Goal: Check status: Check status

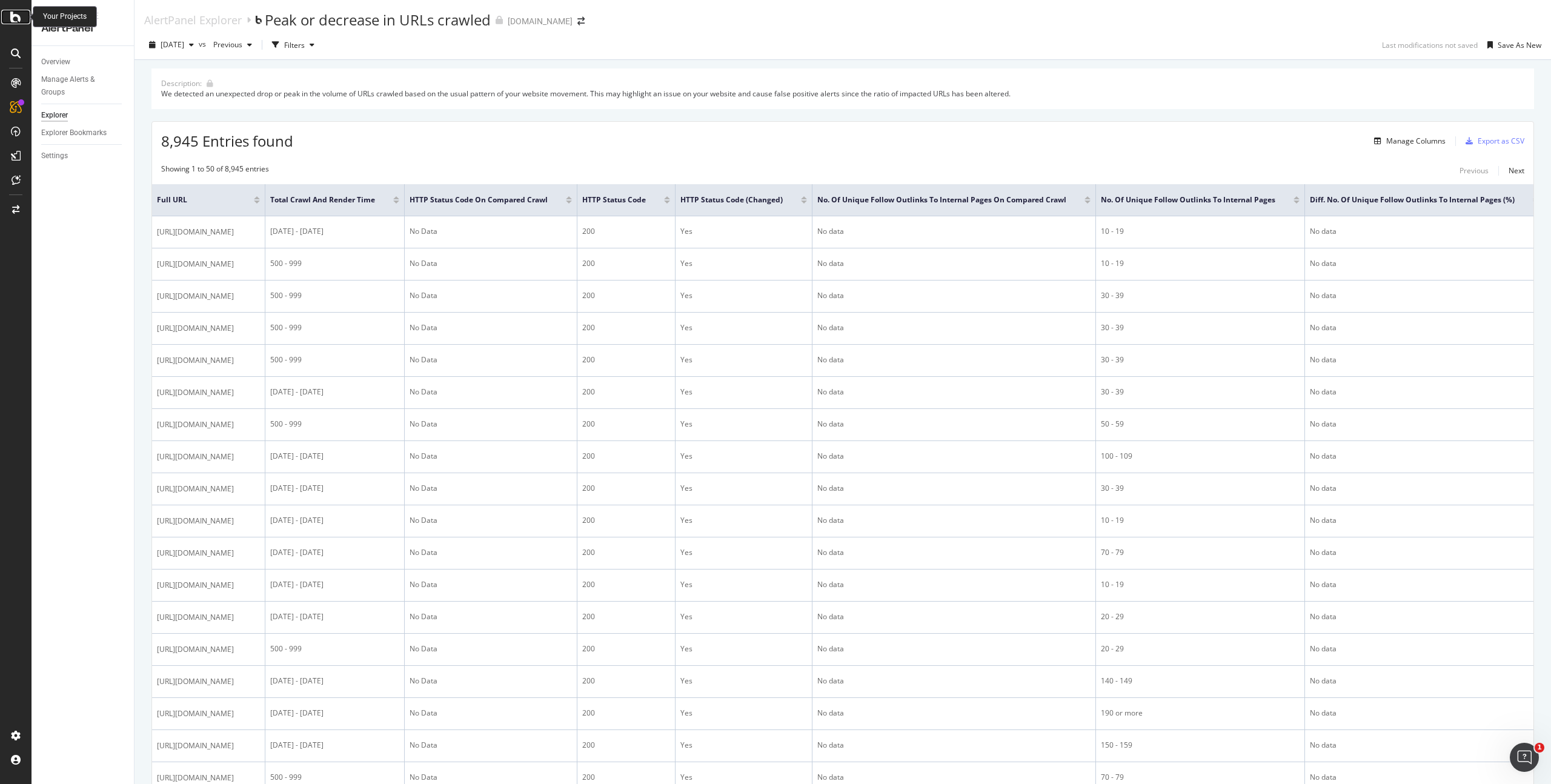
click at [13, 23] on icon at bounding box center [15, 17] width 11 height 15
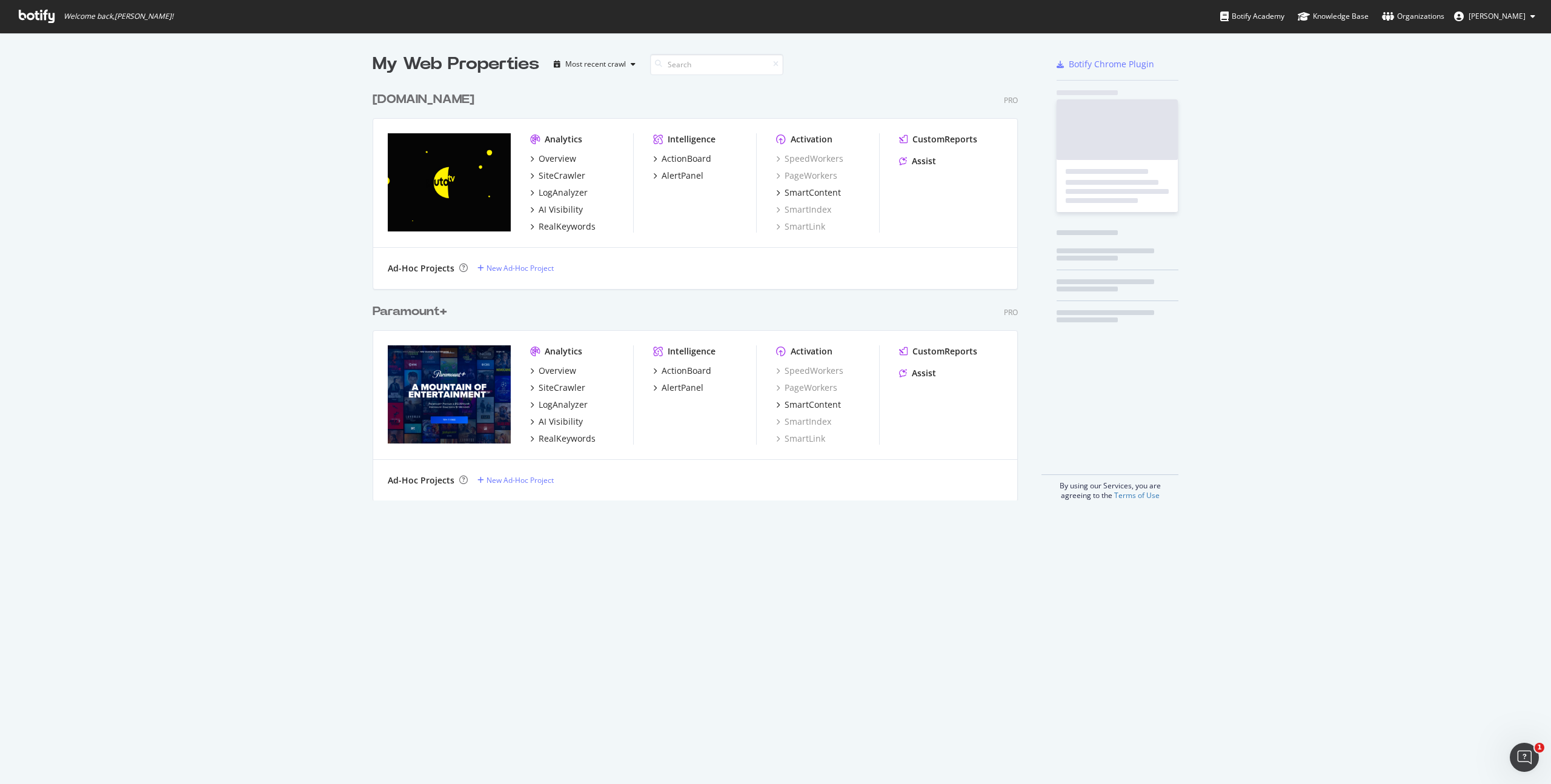
scroll to position [415, 646]
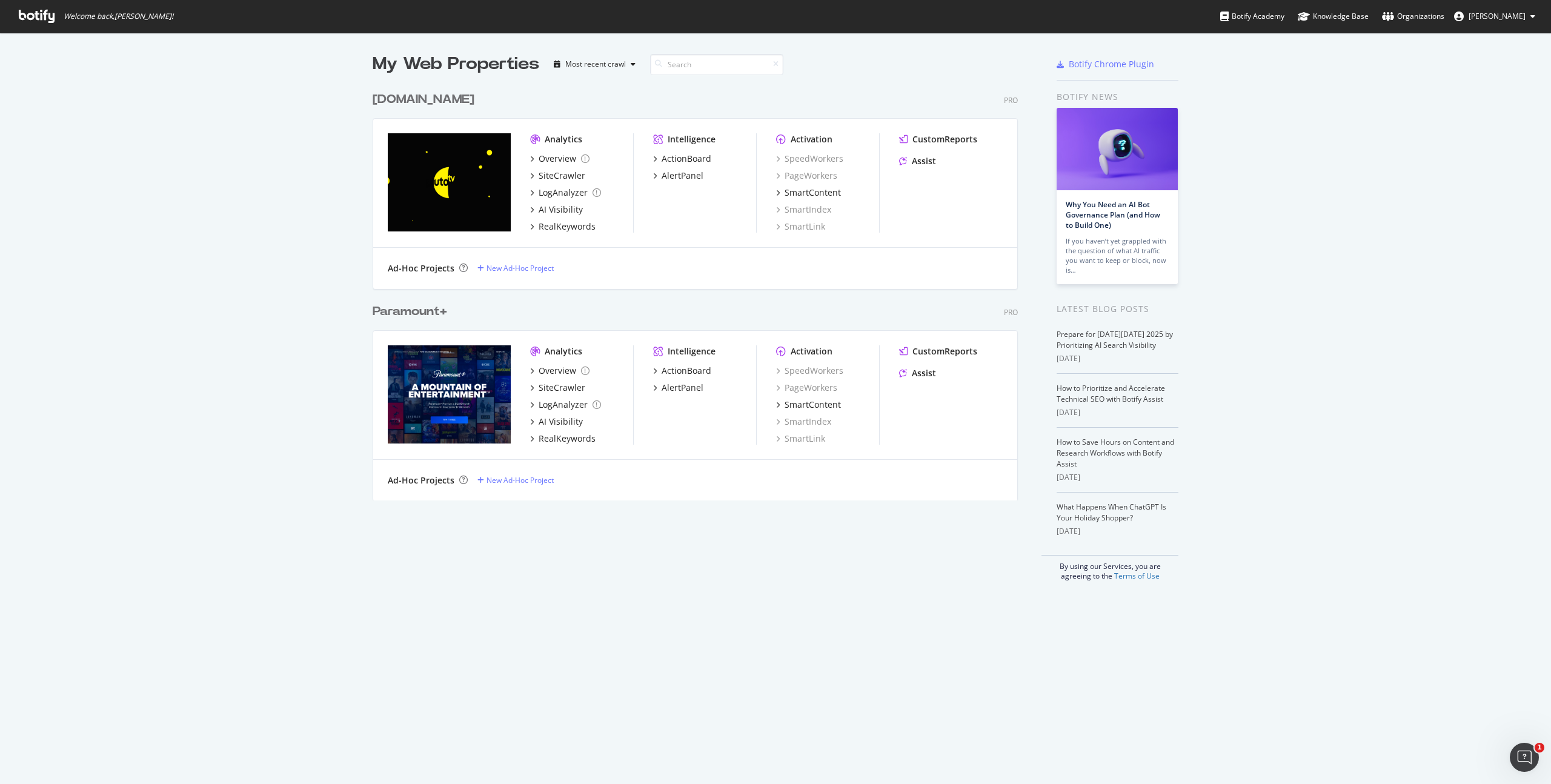
click at [402, 95] on div "[DOMAIN_NAME]" at bounding box center [423, 100] width 102 height 17
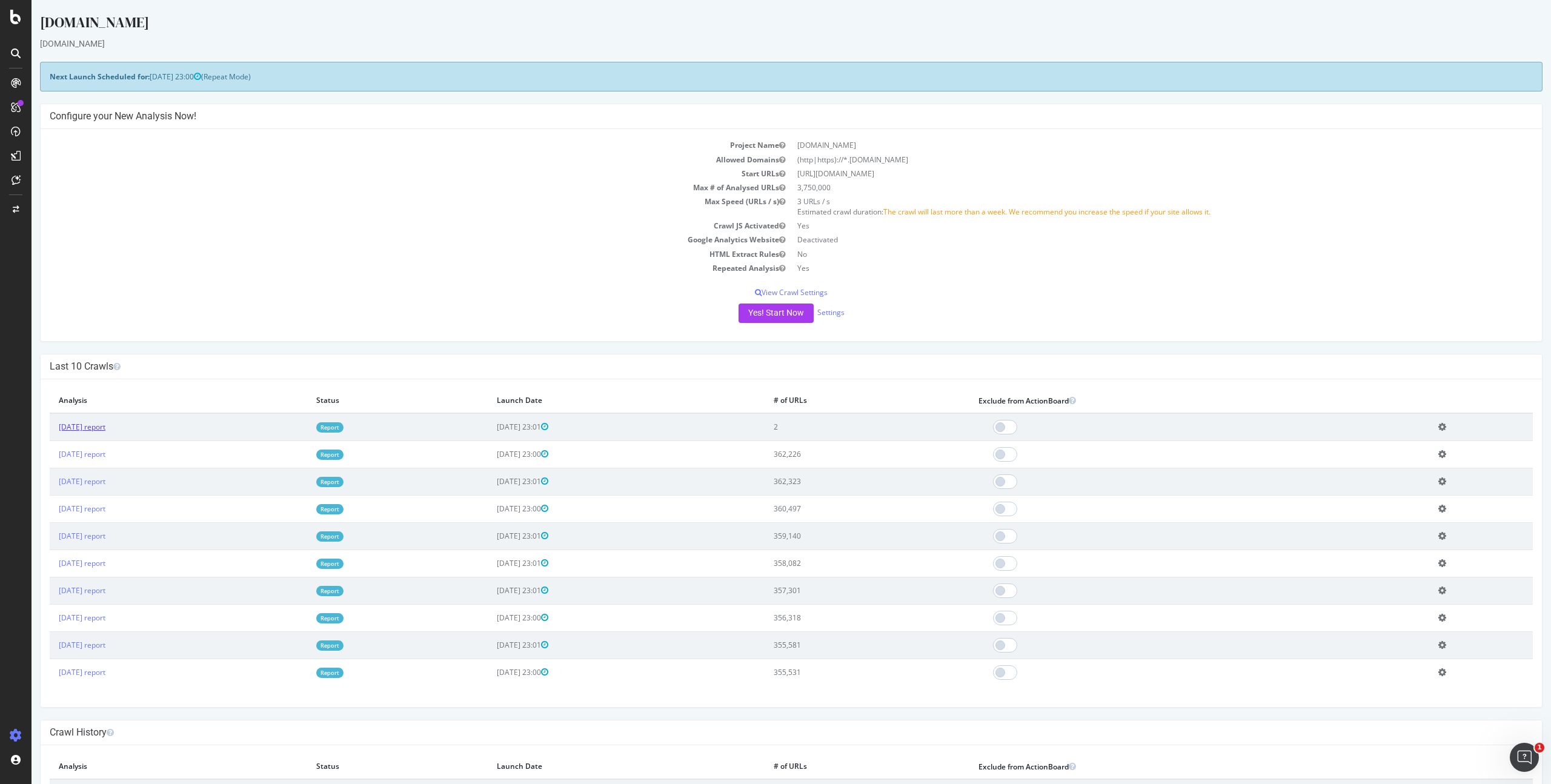
click at [105, 426] on link "[DATE] report" at bounding box center [82, 426] width 46 height 10
